Goal: Use online tool/utility: Utilize a website feature to perform a specific function

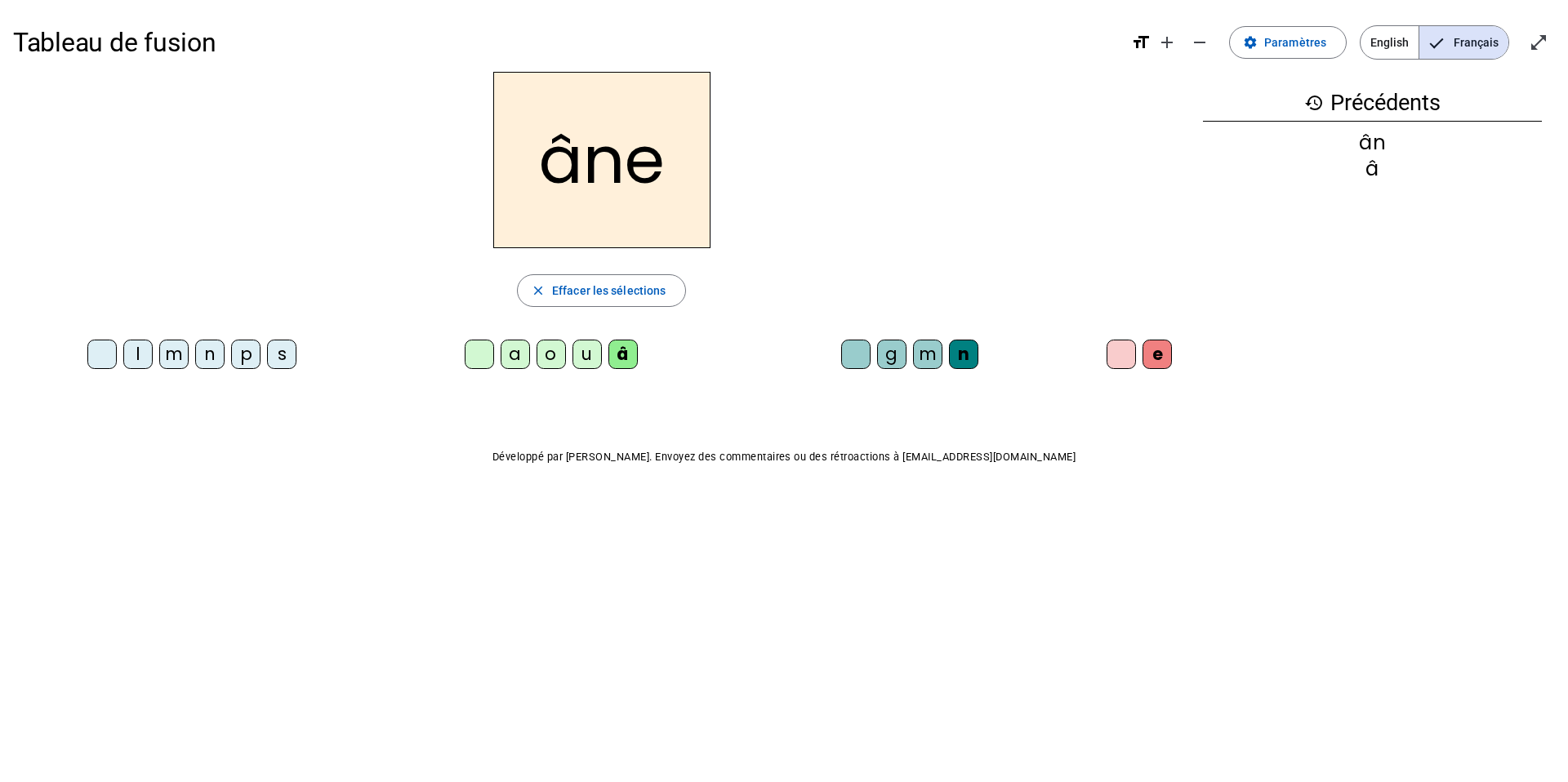
click at [926, 359] on div "m" at bounding box center [928, 355] width 29 height 29
click at [894, 351] on div "g" at bounding box center [892, 355] width 29 height 29
click at [246, 352] on div "p" at bounding box center [246, 355] width 29 height 29
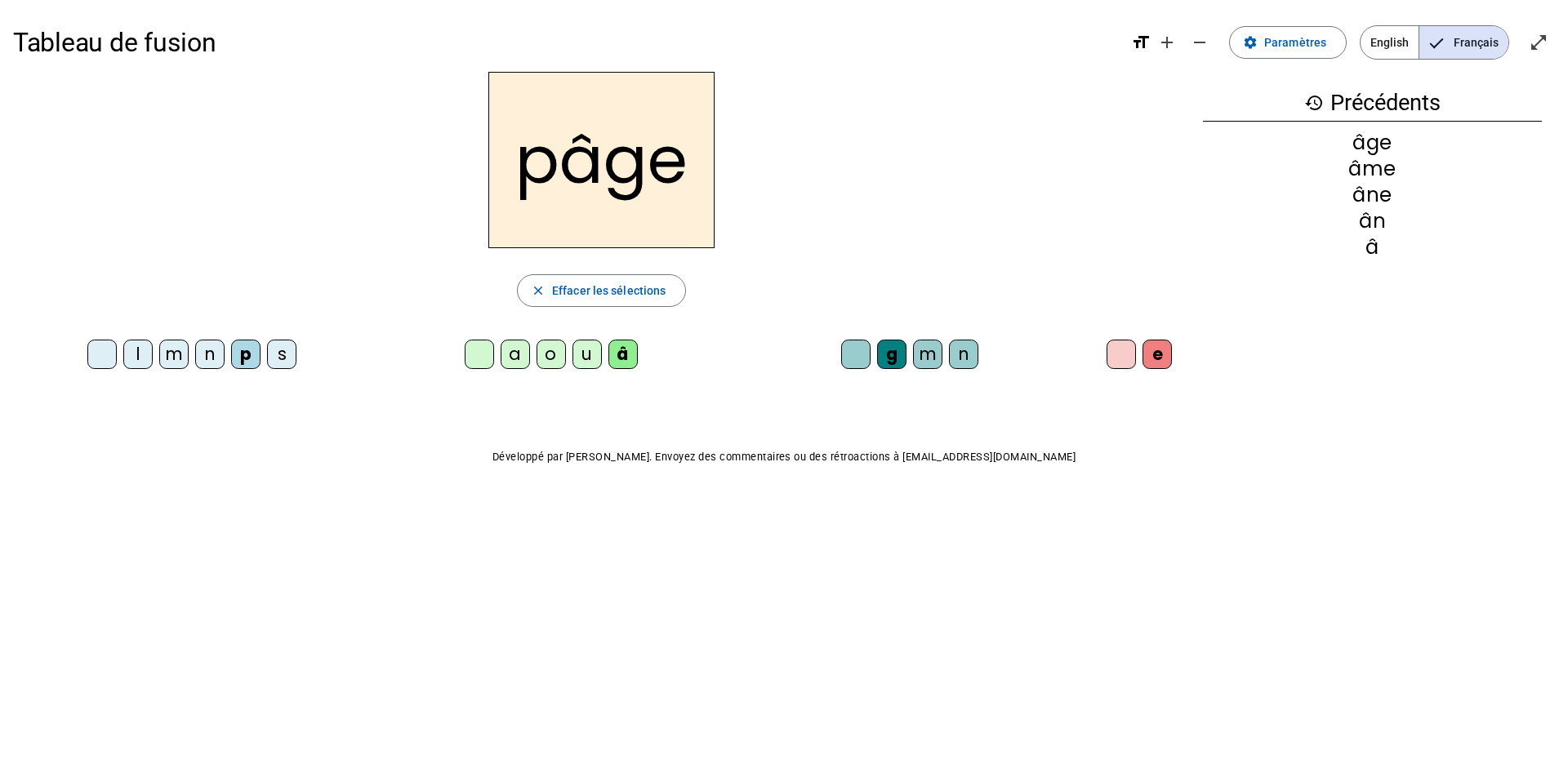
click at [517, 353] on div "a" at bounding box center [516, 355] width 29 height 29
click at [282, 350] on div "s" at bounding box center [282, 355] width 29 height 29
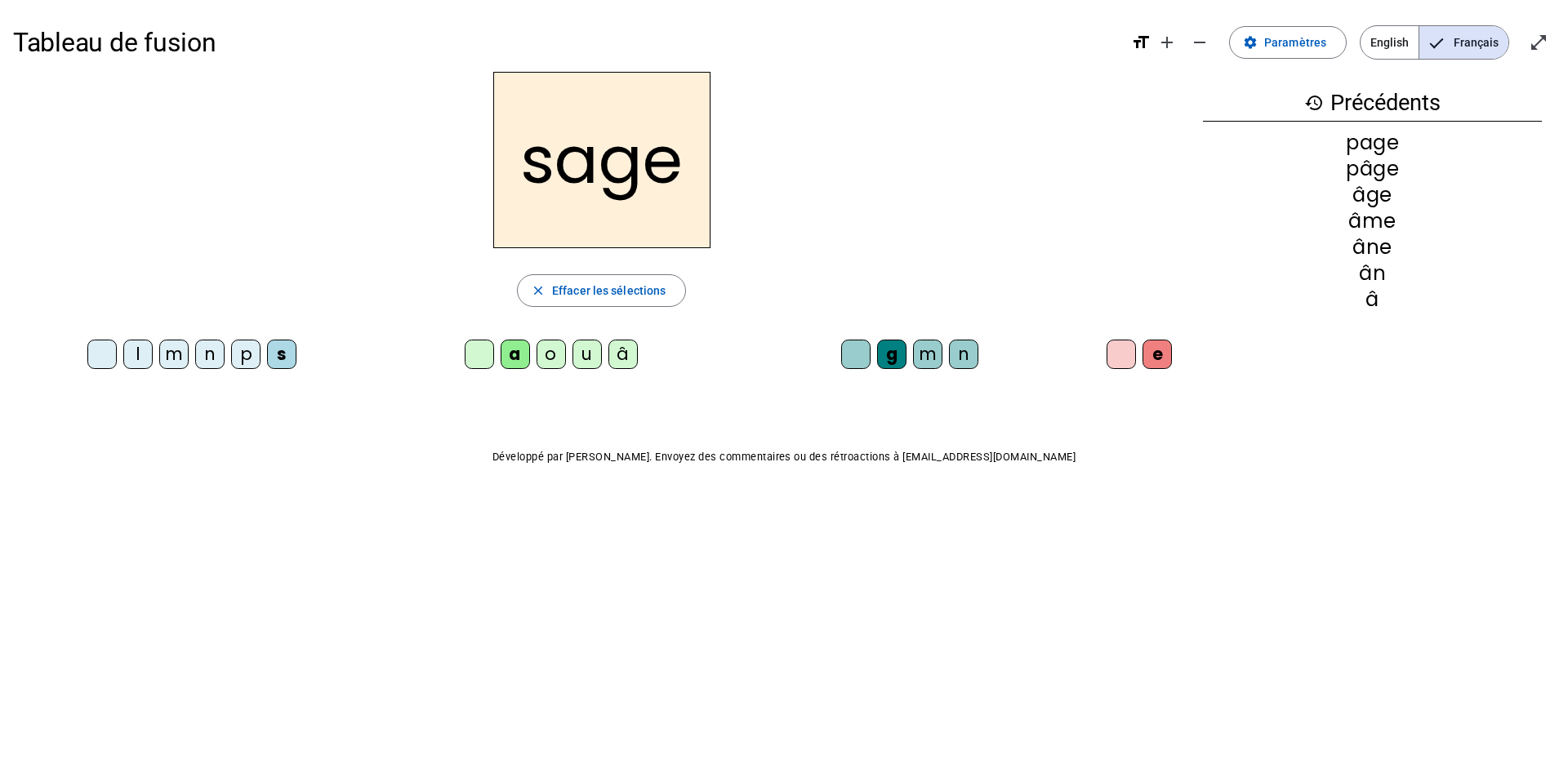
click at [212, 356] on div "n" at bounding box center [210, 355] width 29 height 29
click at [177, 356] on div "m" at bounding box center [174, 355] width 29 height 29
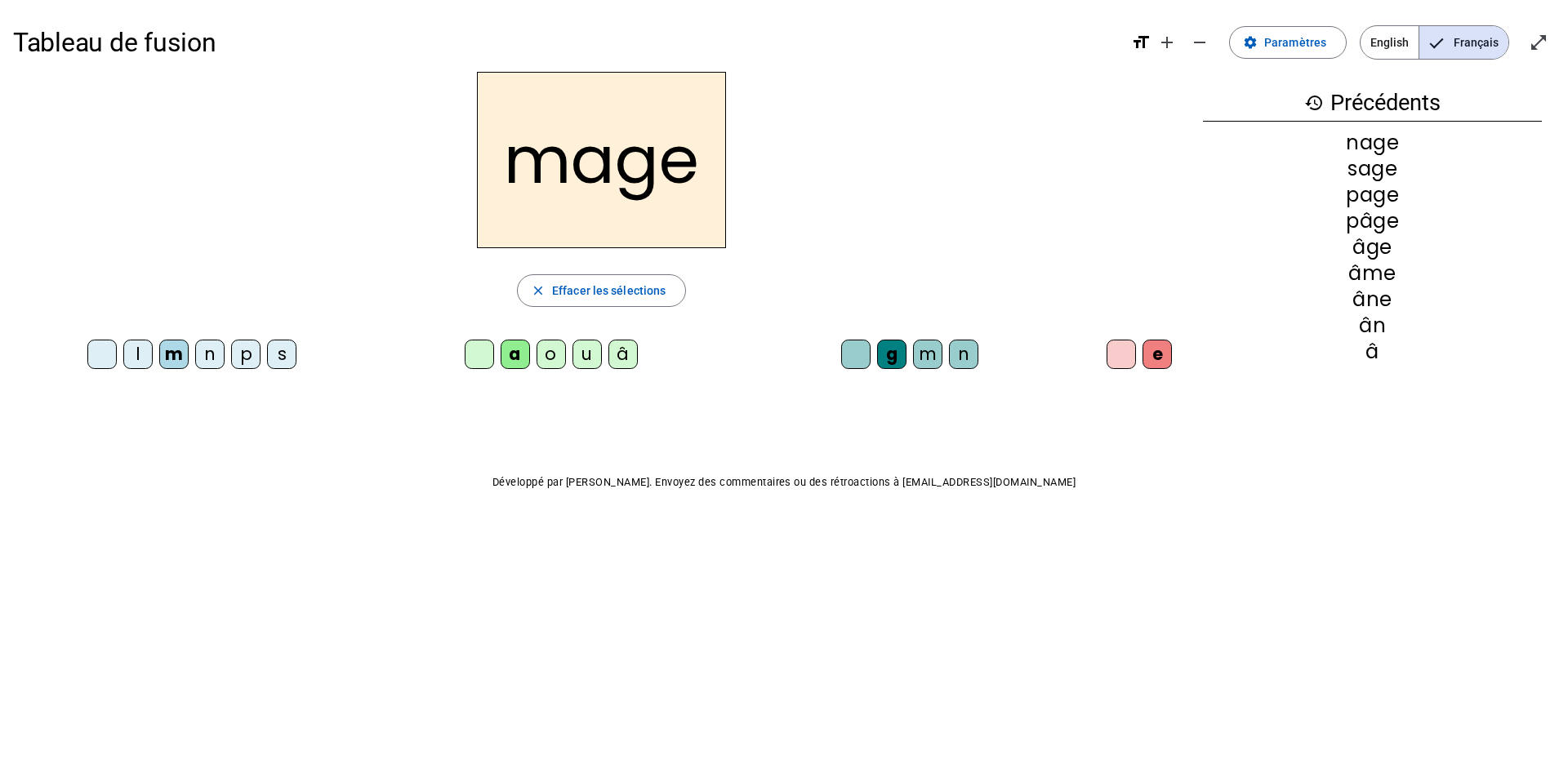
click at [585, 356] on div "u" at bounding box center [587, 355] width 29 height 29
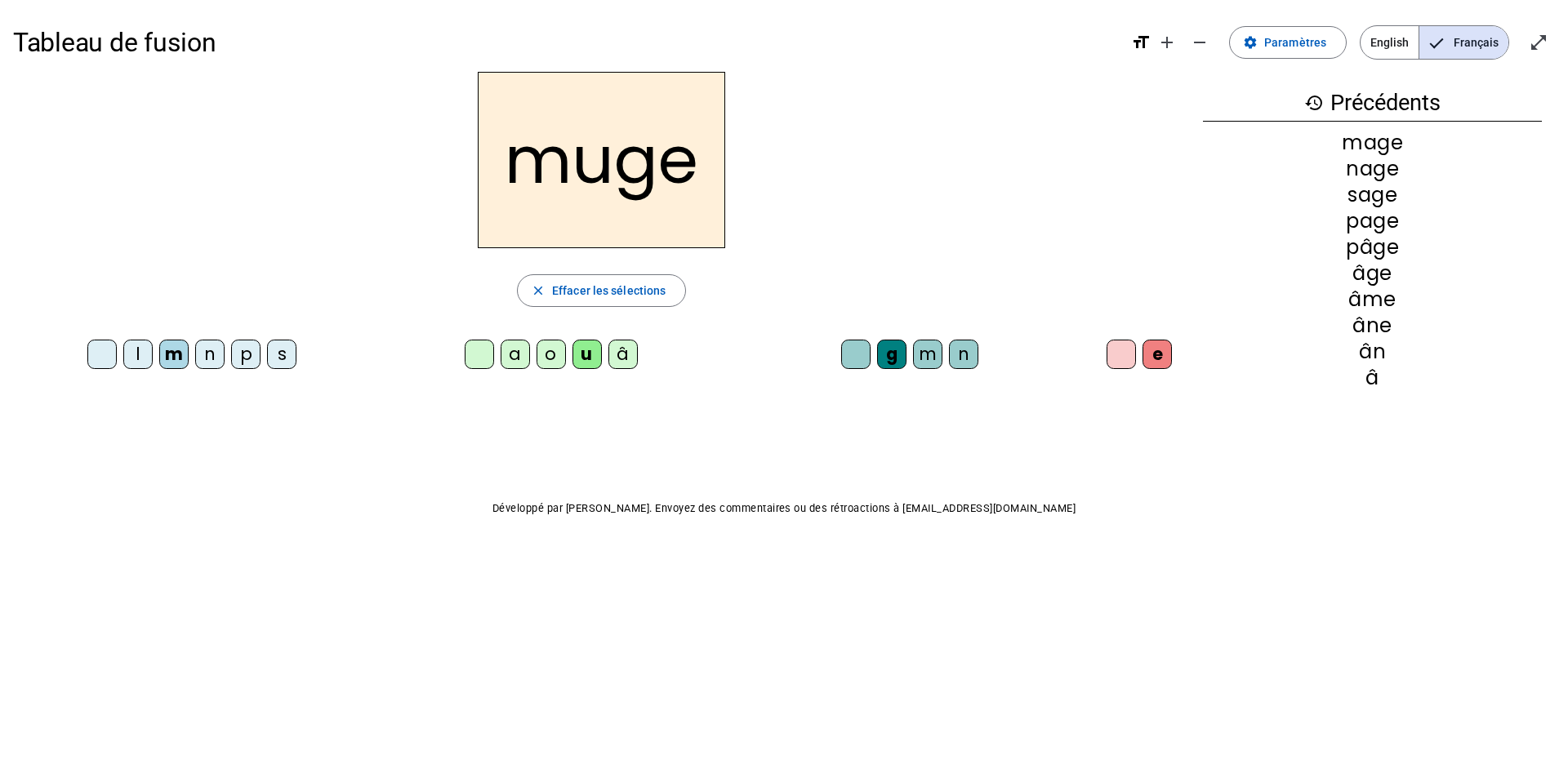
click at [135, 356] on div "l" at bounding box center [138, 355] width 29 height 29
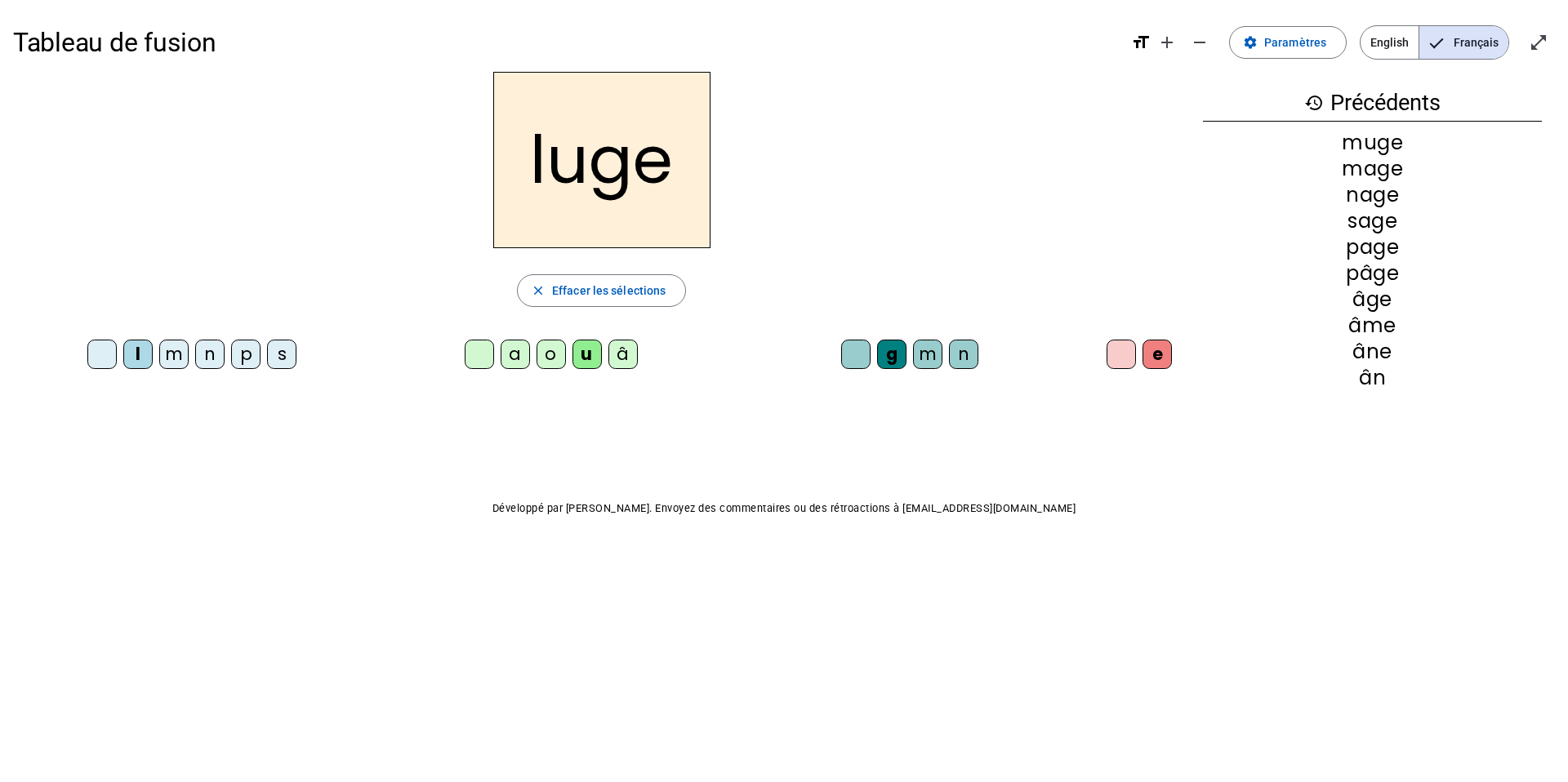
click at [546, 357] on div "o" at bounding box center [551, 355] width 29 height 29
